Goal: Task Accomplishment & Management: Manage account settings

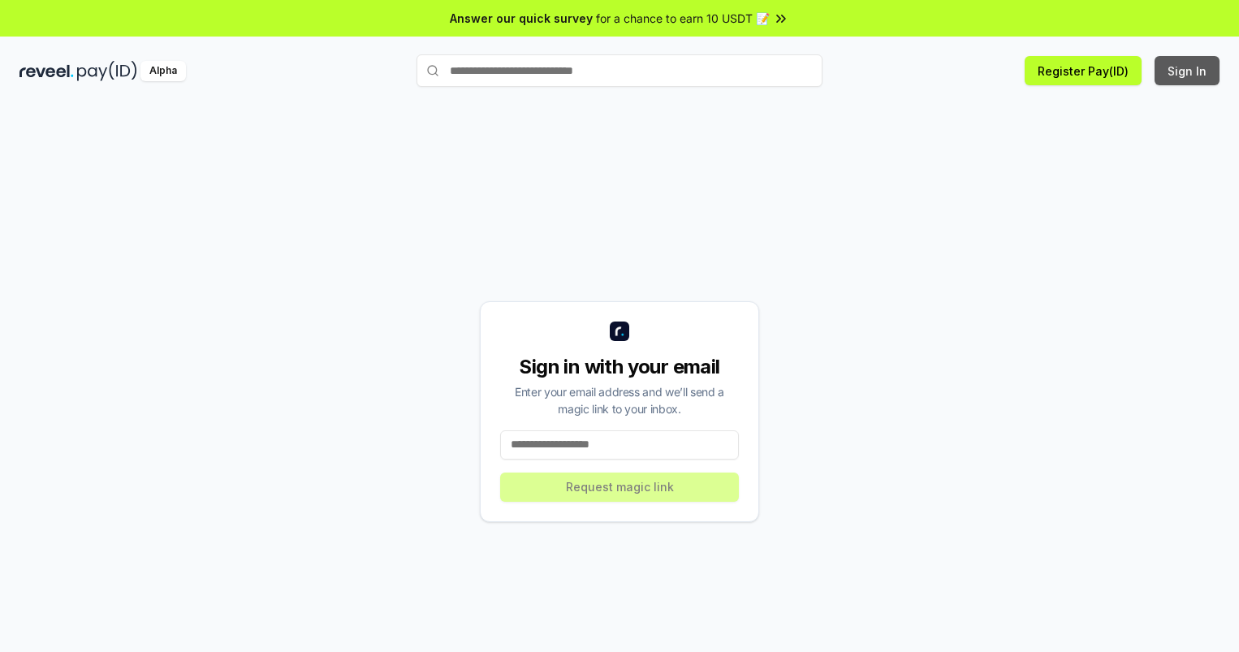
click at [1188, 71] on button "Sign In" at bounding box center [1187, 70] width 65 height 29
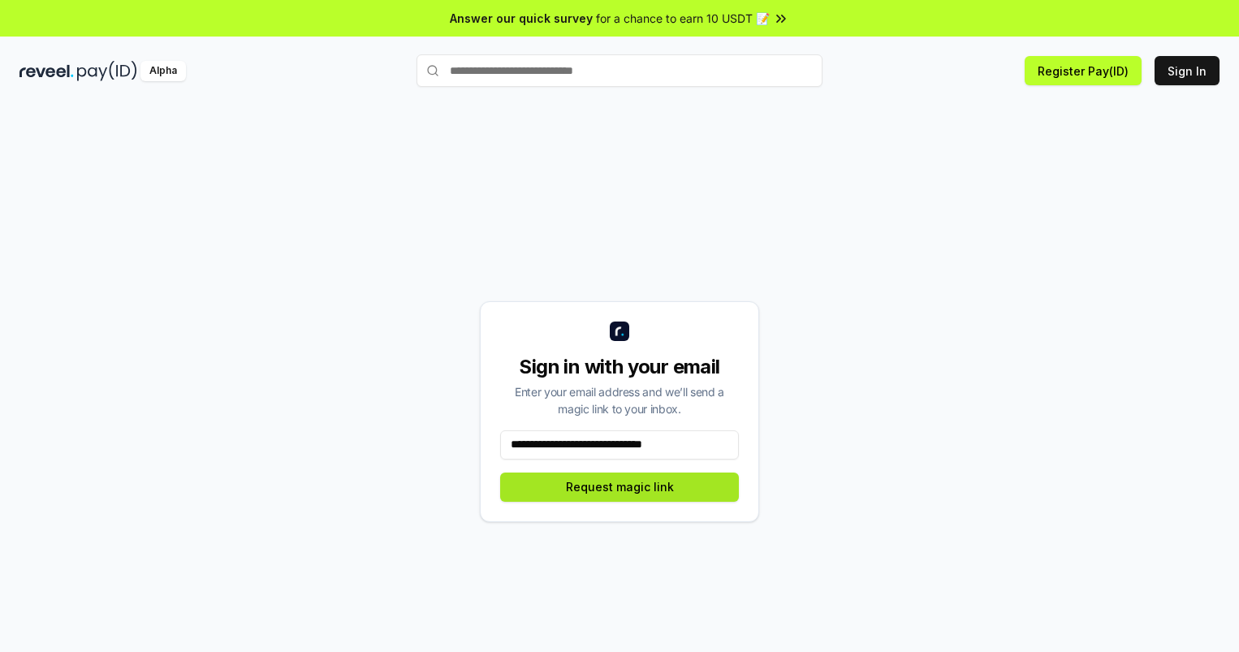
type input "**********"
click at [620, 486] on button "Request magic link" at bounding box center [619, 487] width 239 height 29
